Goal: Use online tool/utility: Utilize a website feature to perform a specific function

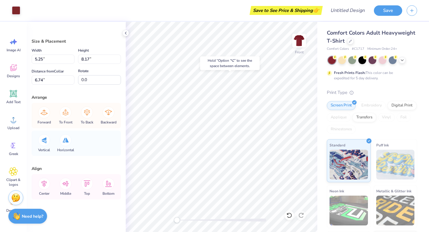
type input "4.40"
type input "3.62"
type input "8.65"
click at [398, 132] on div "Screen Print Embroidery Digital Print Applique Transfers Vinyl Foil Rhinestones" at bounding box center [372, 117] width 90 height 33
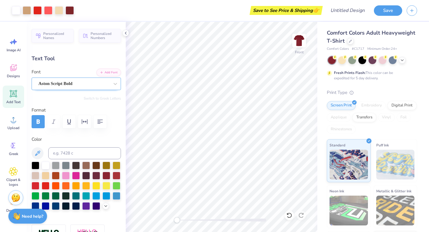
click at [75, 87] on div at bounding box center [73, 83] width 71 height 8
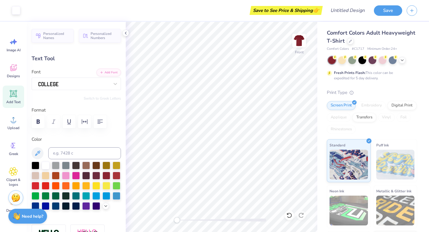
type input "2.20"
type input "0.44"
type input "9.33"
click at [56, 37] on span "Personalized Names" at bounding box center [56, 35] width 27 height 8
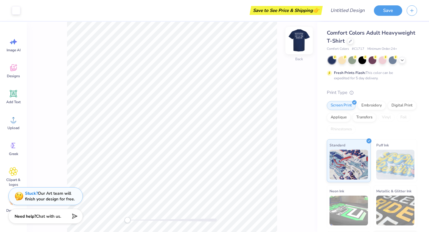
click at [295, 38] on img at bounding box center [299, 41] width 24 height 24
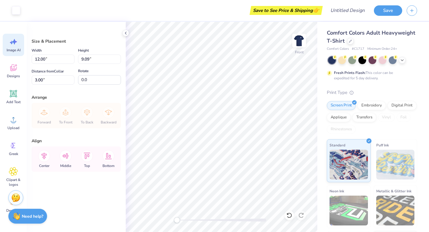
click at [13, 42] on icon at bounding box center [14, 41] width 5 height 5
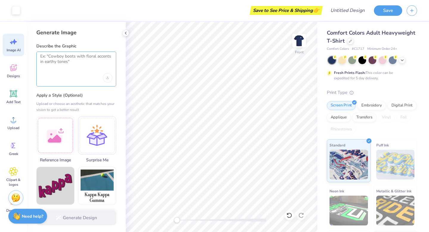
click at [76, 61] on textarea at bounding box center [76, 61] width 72 height 15
click at [59, 137] on div at bounding box center [55, 134] width 38 height 38
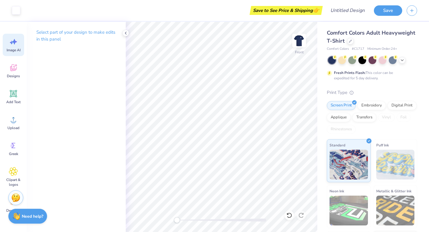
click at [19, 39] on div "Image AI" at bounding box center [13, 45] width 21 height 22
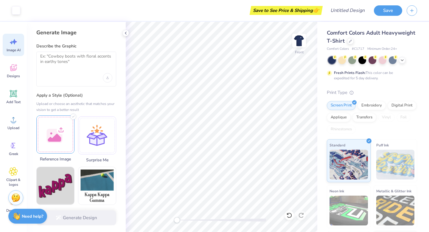
click at [68, 125] on div at bounding box center [55, 134] width 38 height 38
click at [57, 138] on div at bounding box center [55, 134] width 38 height 38
click at [60, 152] on img at bounding box center [56, 135] width 38 height 38
click at [60, 151] on img at bounding box center [56, 135] width 38 height 38
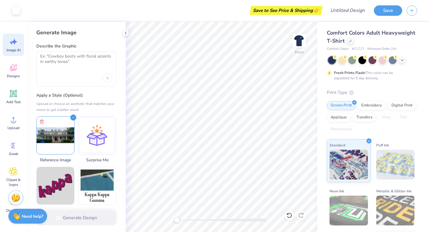
click at [103, 108] on div "Upload or choose an aesthetic that matches your vision to get a better result" at bounding box center [76, 107] width 80 height 12
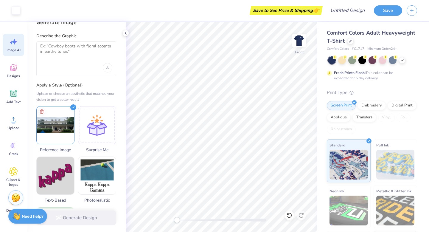
scroll to position [12, 0]
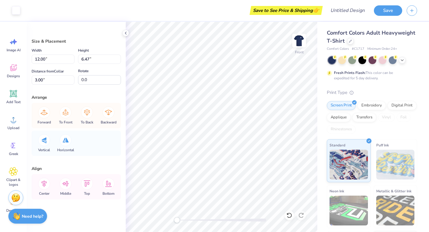
click at [88, 216] on div "Size & Placement Width 12.00 12.00 " Height 6.47 6.47 " Distance from Collar 3.…" at bounding box center [76, 127] width 99 height 210
click at [5, 43] on div "Image AI" at bounding box center [13, 45] width 21 height 22
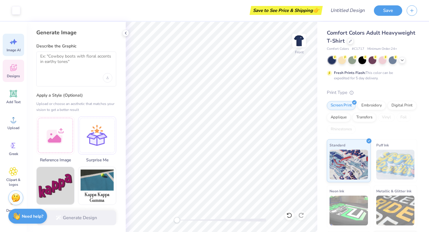
click at [11, 73] on div "Designs" at bounding box center [13, 71] width 21 height 22
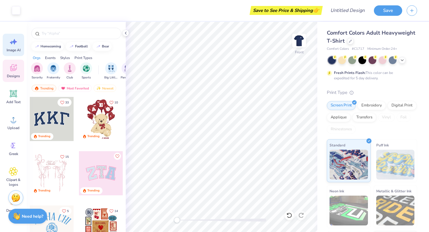
click at [18, 46] on div "Image AI" at bounding box center [13, 45] width 21 height 22
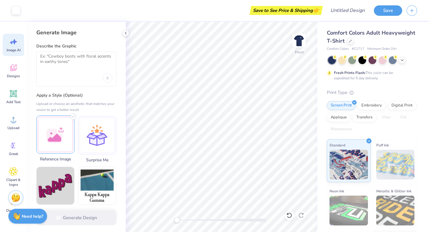
click at [68, 147] on div at bounding box center [55, 134] width 38 height 38
click at [116, 106] on div "Generate Image Describe the Graphic Apply a Style (Optional) Upload or choose a…" at bounding box center [76, 127] width 99 height 210
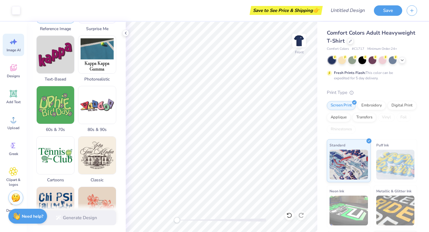
scroll to position [143, 0]
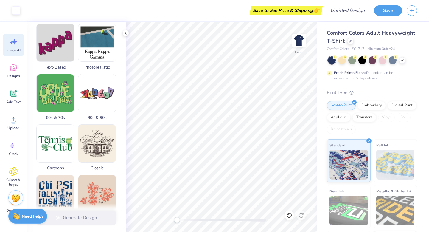
click at [93, 222] on div "Generate Design" at bounding box center [76, 217] width 99 height 29
click at [123, 182] on div "Generate Image Describe the Graphic Apply a Style (Optional) Upload or choose a…" at bounding box center [76, 127] width 99 height 210
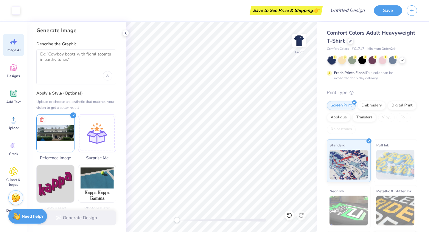
scroll to position [0, 0]
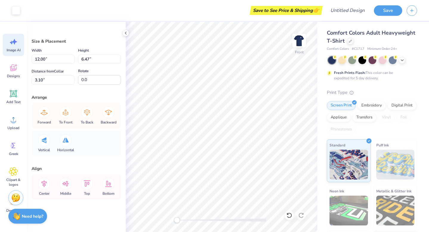
click at [11, 48] on span "Image AI" at bounding box center [14, 50] width 14 height 5
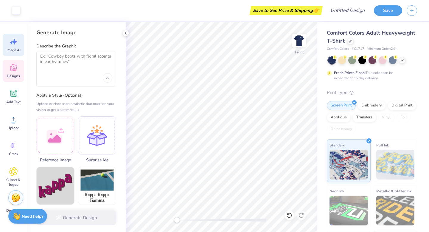
click at [16, 75] on span "Designs" at bounding box center [13, 76] width 13 height 5
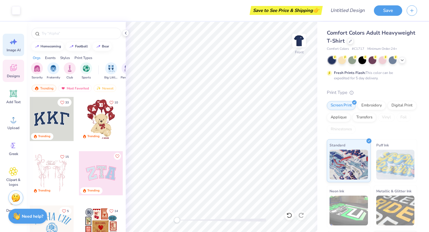
click at [19, 49] on span "Image AI" at bounding box center [14, 50] width 14 height 5
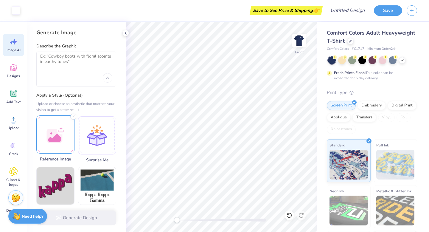
click at [63, 140] on div at bounding box center [55, 134] width 38 height 38
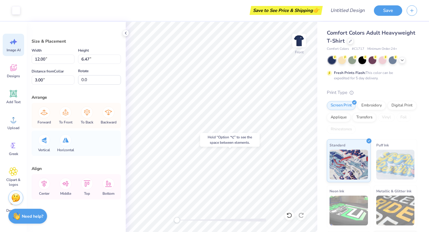
click at [10, 46] on div "Image AI" at bounding box center [13, 45] width 21 height 22
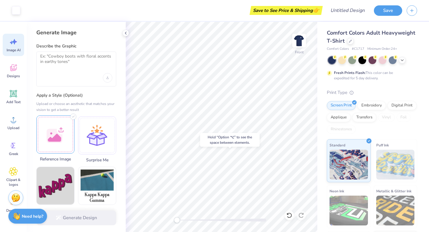
click at [55, 141] on div at bounding box center [55, 134] width 38 height 38
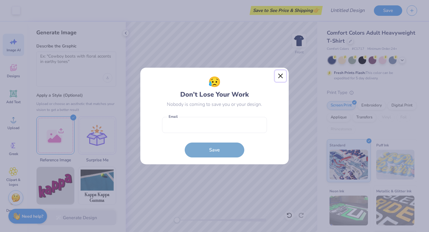
click at [278, 80] on button "Close" at bounding box center [280, 75] width 11 height 11
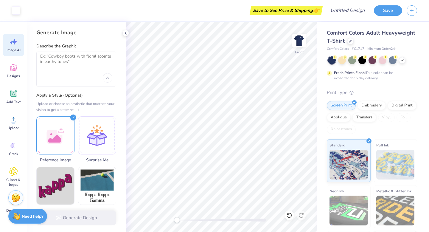
click at [12, 83] on div "Image AI Designs Add Text Upload Greek Clipart & logos Decorate" at bounding box center [13, 125] width 21 height 183
click at [13, 110] on div "Image AI Designs Add Text Upload Greek Clipart & logos Decorate" at bounding box center [13, 125] width 21 height 183
click at [13, 100] on span "Add Text" at bounding box center [13, 101] width 14 height 5
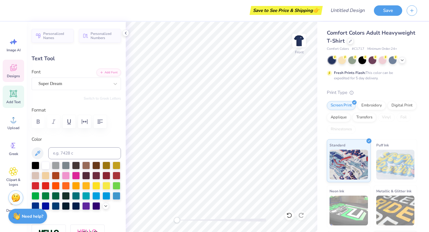
click at [11, 75] on span "Designs" at bounding box center [13, 76] width 13 height 5
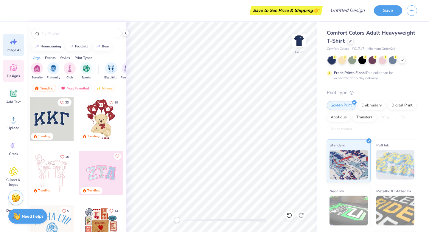
click at [14, 43] on icon at bounding box center [14, 41] width 5 height 5
